Goal: Information Seeking & Learning: Understand process/instructions

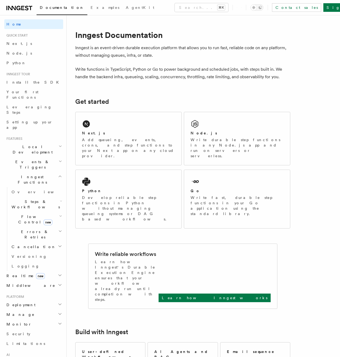
click at [52, 197] on h2 "Steps & Workflows" at bounding box center [36, 204] width 54 height 15
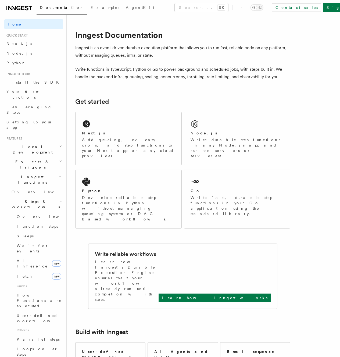
click at [52, 197] on h2 "Steps & Workflows" at bounding box center [36, 204] width 54 height 15
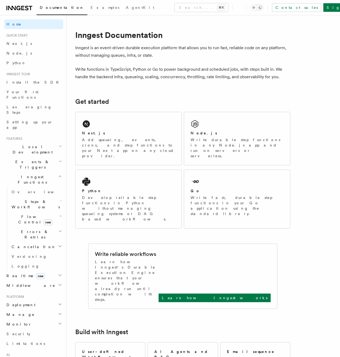
click at [53, 197] on h2 "Steps & Workflows" at bounding box center [36, 204] width 54 height 15
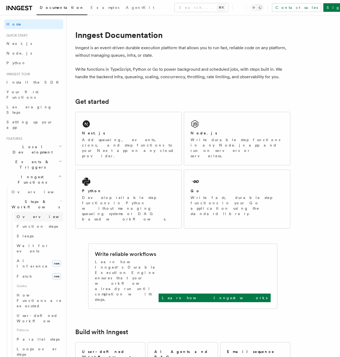
click at [36, 212] on link "Overview" at bounding box center [39, 217] width 49 height 10
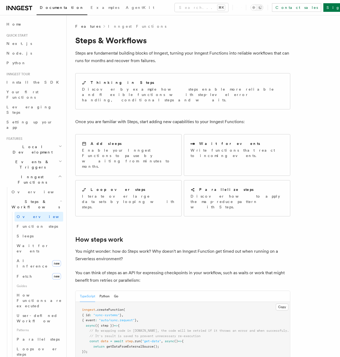
click at [0, 0] on nav "On this page Steps & Workflows How steps work SDK References" at bounding box center [0, 0] width 0 height 0
click at [244, 141] on div "Wait for events" at bounding box center [237, 144] width 93 height 6
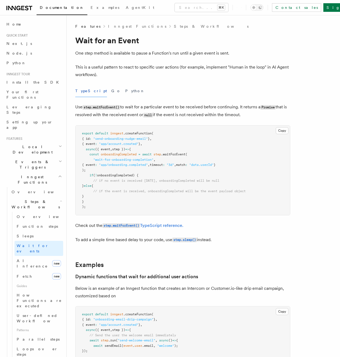
drag, startPoint x: 258, startPoint y: 118, endPoint x: 260, endPoint y: 115, distance: 3.1
click at [222, 111] on p "Use step.waitForEvent() to wait for a particular event to be received before co…" at bounding box center [182, 111] width 215 height 16
drag, startPoint x: 249, startPoint y: 115, endPoint x: 76, endPoint y: 108, distance: 173.6
click at [76, 108] on p "Use step.waitForEvent() to wait for a particular event to be received before co…" at bounding box center [182, 111] width 215 height 16
drag, startPoint x: 258, startPoint y: 115, endPoint x: 188, endPoint y: 112, distance: 70.8
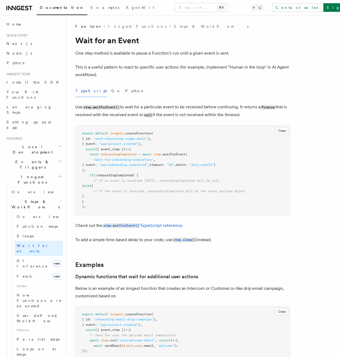
click at [188, 112] on p "Use step.waitForEvent() to wait for a particular event to be received before co…" at bounding box center [182, 111] width 215 height 16
drag, startPoint x: 247, startPoint y: 115, endPoint x: 73, endPoint y: 108, distance: 173.8
click at [260, 114] on p "Use step.waitForEvent() to wait for a particular event to be received before co…" at bounding box center [182, 111] width 215 height 16
drag, startPoint x: 314, startPoint y: 50, endPoint x: 335, endPoint y: 16, distance: 39.3
